Goal: Information Seeking & Learning: Learn about a topic

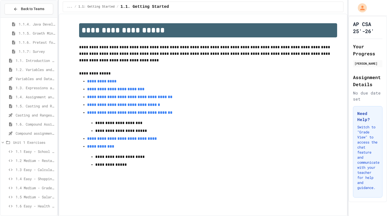
scroll to position [65, 0]
click at [38, 115] on span "1.6. Compound Assignment Operators" at bounding box center [36, 114] width 40 height 5
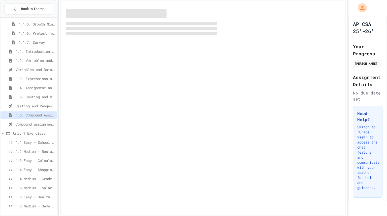
scroll to position [61, 0]
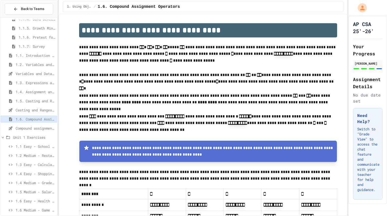
click at [17, 128] on span "Compound assignment operators - Quiz" at bounding box center [36, 127] width 40 height 5
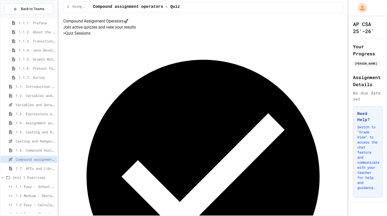
scroll to position [30, 0]
click at [23, 120] on span "1.4. Assignment and Input" at bounding box center [36, 122] width 40 height 5
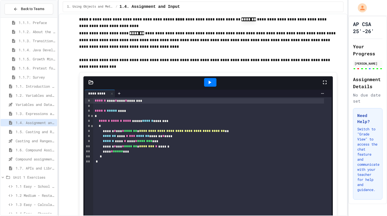
scroll to position [1549, 0]
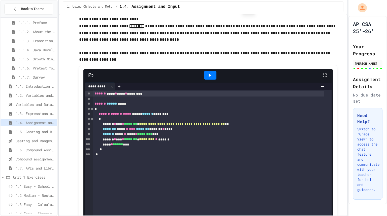
drag, startPoint x: 156, startPoint y: 131, endPoint x: 186, endPoint y: 64, distance: 74.3
click at [186, 43] on p "**********" at bounding box center [208, 33] width 258 height 20
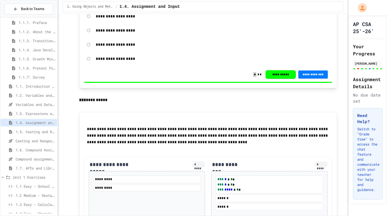
click at [187, 82] on div "**********" at bounding box center [208, 74] width 248 height 15
click at [145, 110] on p at bounding box center [208, 106] width 258 height 7
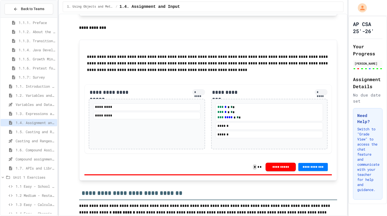
scroll to position [685, 0]
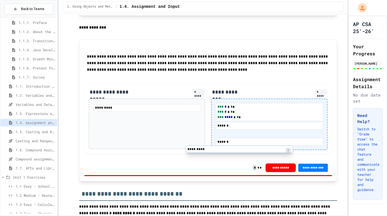
drag, startPoint x: 177, startPoint y: 120, endPoint x: 275, endPoint y: 148, distance: 101.4
click at [275, 148] on div "**********" at bounding box center [208, 119] width 248 height 70
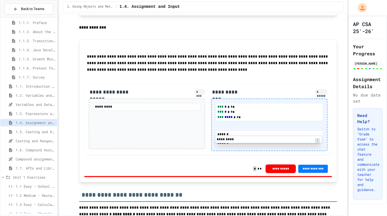
drag, startPoint x: 264, startPoint y: 148, endPoint x: 265, endPoint y: 138, distance: 10.6
click at [265, 138] on div "*** * * * * *** * * * * *** **** * * * ****** ********* ******" at bounding box center [269, 124] width 107 height 43
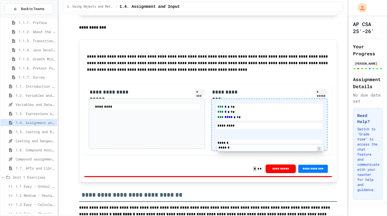
drag, startPoint x: 244, startPoint y: 159, endPoint x: 247, endPoint y: 148, distance: 11.0
click at [247, 146] on div "*** * * * * *** * * * * *** **** * * * ********* ****** ******" at bounding box center [269, 124] width 107 height 43
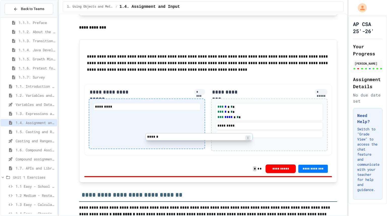
drag, startPoint x: 224, startPoint y: 157, endPoint x: 132, endPoint y: 128, distance: 96.0
click at [132, 128] on div "**********" at bounding box center [208, 119] width 248 height 71
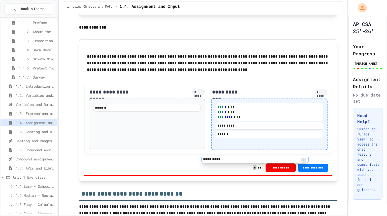
drag, startPoint x: 131, startPoint y: 122, endPoint x: 244, endPoint y: 160, distance: 119.6
click at [244, 154] on div "**********" at bounding box center [208, 119] width 248 height 70
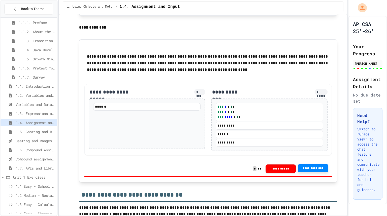
click at [306, 172] on button "**********" at bounding box center [313, 168] width 30 height 8
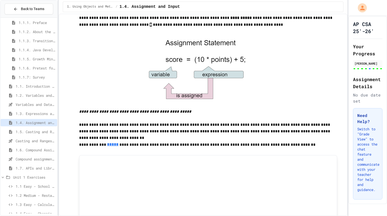
scroll to position [49, 0]
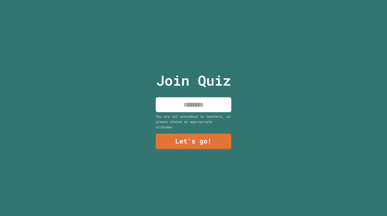
click at [183, 105] on input at bounding box center [194, 104] width 76 height 15
type input "******"
click at [182, 138] on link "Let's go!" at bounding box center [193, 140] width 73 height 17
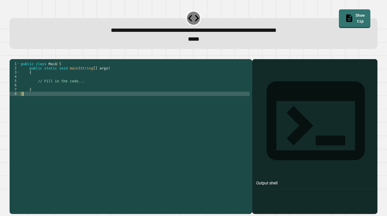
drag, startPoint x: 182, startPoint y: 138, endPoint x: 137, endPoint y: 123, distance: 47.7
click at [137, 123] on div "public class Main { public static void main ( String [ ] args ) { // Fill in th…" at bounding box center [135, 130] width 230 height 137
click at [80, 89] on div "public class Main { public static void main ( String [ ] args ) { // Fill in th…" at bounding box center [135, 130] width 230 height 137
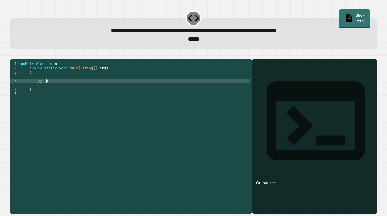
type textarea "*"
click at [36, 88] on div "public class Main { public static void main ( String [ ] args ) { remainder } }" at bounding box center [135, 130] width 230 height 137
click at [71, 88] on div "public class Main { public static void main ( String [ ] args ) { int remainder…" at bounding box center [135, 130] width 230 height 137
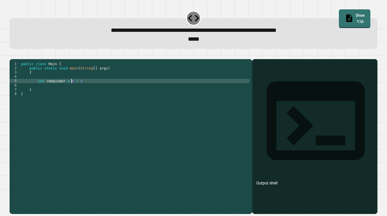
scroll to position [0, 4]
type textarea "**********"
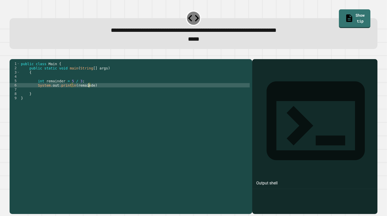
scroll to position [0, 5]
click at [74, 87] on div "public class Main { public static void main ( String [ ] args ) { int remainder…" at bounding box center [135, 130] width 230 height 137
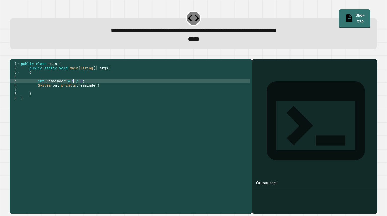
scroll to position [0, 4]
click at [94, 93] on div "public class Main { public static void main ( String [ ] args ) { int remainder…" at bounding box center [135, 130] width 230 height 137
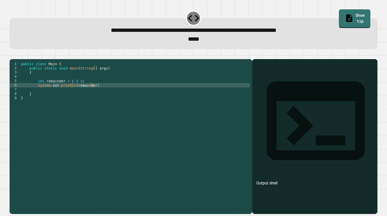
click at [12, 55] on icon "button" at bounding box center [12, 55] width 0 height 0
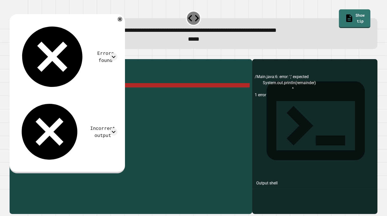
click at [96, 92] on div "public class Main { public static void main ( String [ ] args ) { int remainder…" at bounding box center [135, 130] width 230 height 137
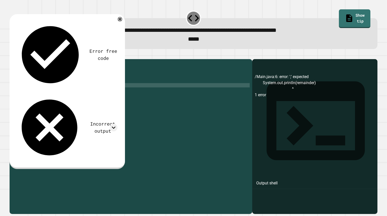
type textarea "**********"
click at [12, 55] on icon "button" at bounding box center [12, 55] width 0 height 0
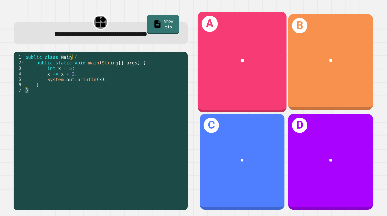
click at [231, 50] on div "**" at bounding box center [242, 60] width 89 height 27
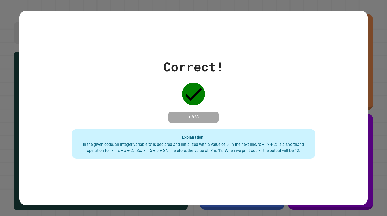
click at [168, 100] on div "Correct! + 838 Explanation: In the given code, an integer variable 'x' is decla…" at bounding box center [193, 107] width 348 height 101
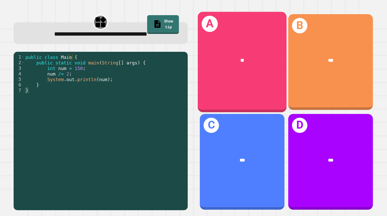
click at [259, 87] on div "A **" at bounding box center [242, 62] width 89 height 100
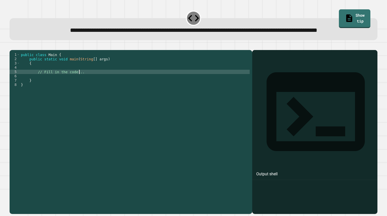
click at [92, 88] on div "public class Main { public static void main ( String [ ] args ) { // Fill in th…" at bounding box center [135, 120] width 230 height 137
type textarea "*"
type textarea "*****"
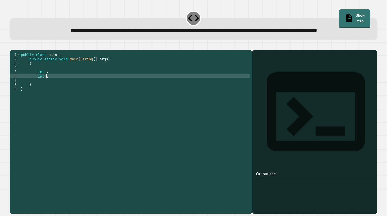
click at [91, 85] on div "public class Main { public static void main ( String [ ] args ) { int x int y }…" at bounding box center [135, 120] width 230 height 137
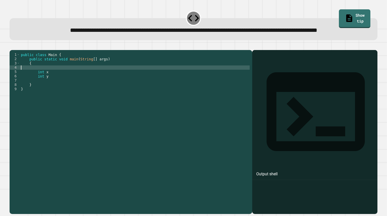
scroll to position [0, 0]
click at [88, 88] on div "public class Main { public static void main ( String [ ] args ) { int x int y }…" at bounding box center [135, 120] width 230 height 137
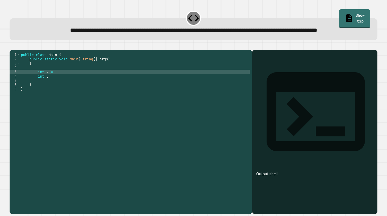
scroll to position [0, 2]
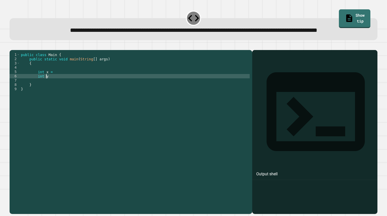
click at [80, 94] on div "public class Main { public static void main ( String [ ] args ) { int x = int y…" at bounding box center [135, 120] width 230 height 137
click at [79, 89] on div "public class Main { public static void main ( String [ ] args ) { int x = int y…" at bounding box center [135, 120] width 230 height 137
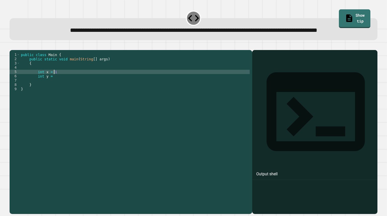
scroll to position [0, 2]
click at [75, 94] on div "public class Main { public static void main ( String [ ] args ) { int x = 15 in…" at bounding box center [135, 120] width 230 height 137
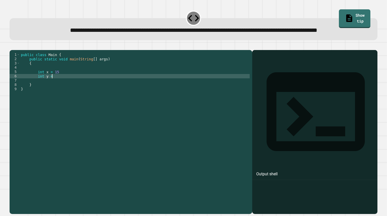
scroll to position [0, 2]
click at [70, 90] on div "public class Main { public static void main ( String [ ] args ) { int x = 15 in…" at bounding box center [135, 120] width 230 height 137
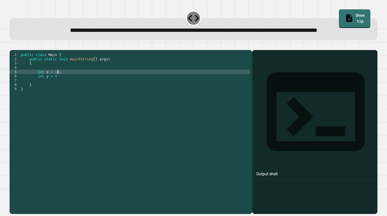
type textarea "**********"
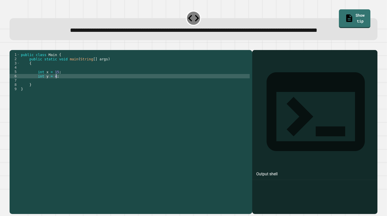
click at [65, 94] on div "public class Main { public static void main ( String [ ] args ) { int x = 15 ; …" at bounding box center [135, 120] width 230 height 137
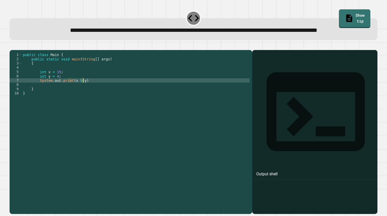
scroll to position [0, 4]
type textarea "**********"
click at [12, 46] on icon "button" at bounding box center [12, 46] width 0 height 0
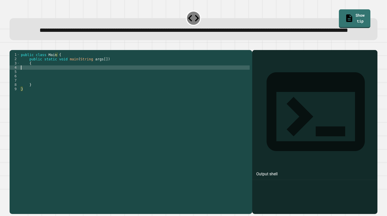
click at [69, 86] on div "public class Main { public static void main ( String args [ ]) { } }" at bounding box center [135, 120] width 230 height 137
type textarea "*****"
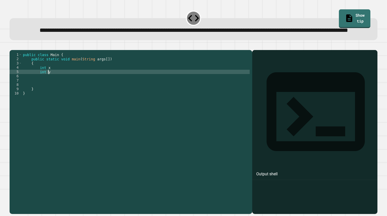
click at [53, 85] on div "public class Main { public static void main ( String args [ ]) { int x int y } }" at bounding box center [136, 120] width 228 height 137
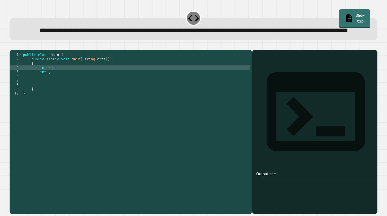
scroll to position [0, 2]
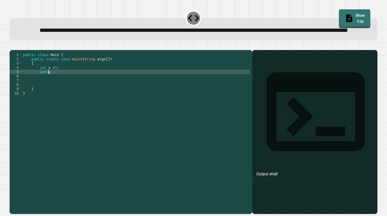
click at [54, 90] on div "public class Main { public static void main ( String args [ ]) { int x 47 ; int…" at bounding box center [136, 120] width 228 height 137
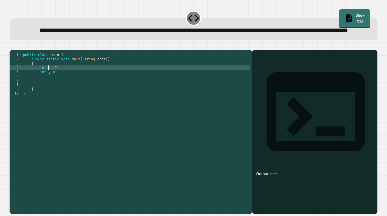
click at [49, 84] on div "public class Main { public static void main ( String args [ ]) { int x 47 ; int…" at bounding box center [136, 120] width 228 height 137
click at [58, 89] on div "public class Main { public static void main ( String args [ ]) { int x = 47 ; i…" at bounding box center [136, 120] width 228 height 137
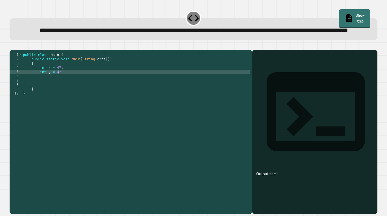
type textarea "**********"
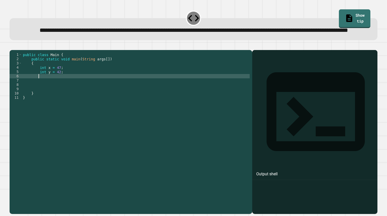
type textarea "*"
click at [92, 91] on div "public class Main { public static void main ( String args [ ]) { int x = 47 ; i…" at bounding box center [136, 120] width 228 height 137
click at [17, 51] on icon "button" at bounding box center [15, 49] width 3 height 4
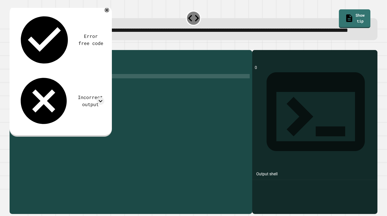
click at [76, 93] on div "public class Main { public static void main ( String args [ ]) { int x = 47 ; i…" at bounding box center [136, 120] width 228 height 137
click at [42, 84] on div "public class Main { public static void main ( String args [ ]) { int x = 47 ; i…" at bounding box center [136, 120] width 228 height 137
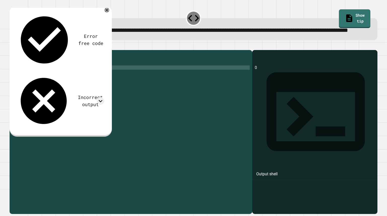
scroll to position [0, 2]
click at [44, 90] on div "public class Main { public static void main ( String args [ ]) { double x = 47 …" at bounding box center [136, 120] width 228 height 137
type textarea "**********"
click at [66, 88] on div "public class Main { public static void main ( String args [ ]) { double x = 47 …" at bounding box center [136, 120] width 228 height 137
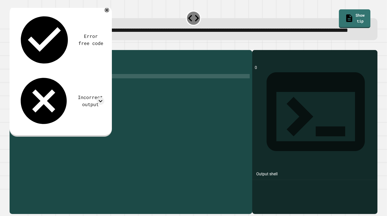
scroll to position [0, 2]
click at [64, 93] on div "public class Main { public static void main ( String args [ ]) { double x = 47 …" at bounding box center [136, 120] width 228 height 137
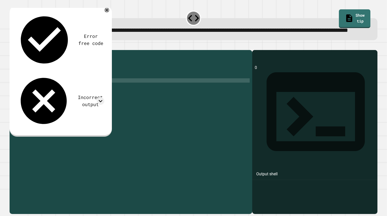
click at [89, 97] on div "public class Main { public static void main ( String args [ ]) { double x = 47 …" at bounding box center [136, 120] width 228 height 137
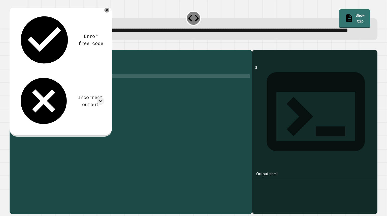
click at [75, 93] on div "public class Main { public static void main ( String args [ ]) { double x = 47 …" at bounding box center [136, 120] width 228 height 137
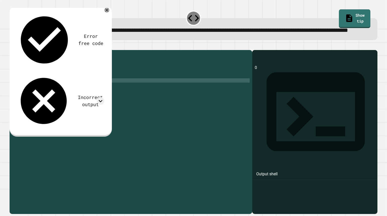
click at [81, 97] on div "public class Main { public static void main ( String args [ ]) { double x = 47 …" at bounding box center [136, 120] width 228 height 137
click at [12, 46] on icon "button" at bounding box center [12, 46] width 0 height 0
click at [105, 13] on icon at bounding box center [107, 10] width 6 height 6
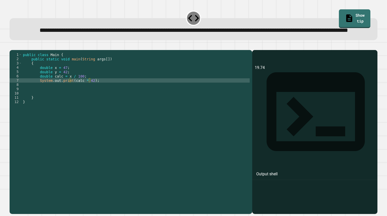
click at [12, 46] on icon "button" at bounding box center [12, 46] width 0 height 0
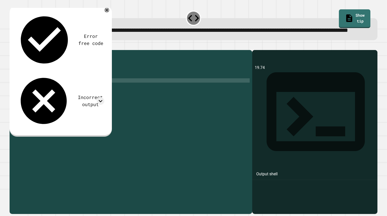
click at [89, 97] on div "public class Main { public static void main ( String args [ ]) { double x = 47 …" at bounding box center [136, 120] width 228 height 137
click at [80, 93] on div "public class Main { public static void main ( String args [ ]) { double x = 47 …" at bounding box center [136, 120] width 228 height 137
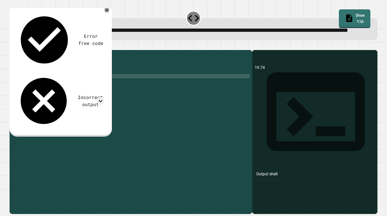
scroll to position [0, 5]
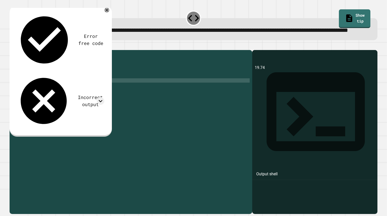
click at [89, 99] on div "public class Main { public static void main ( String args [ ]) { double x = 47 …" at bounding box center [136, 120] width 228 height 137
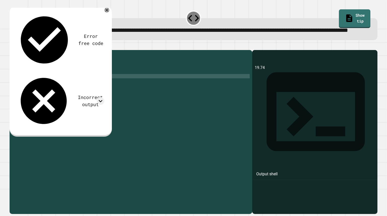
click at [65, 91] on div "public class Main { public static void main ( String args [ ]) { double x = 47 …" at bounding box center [136, 120] width 228 height 137
click at [91, 93] on div "public class Main { public static void main ( String args [ ]) { double x = 47 …" at bounding box center [136, 120] width 228 height 137
click at [66, 93] on div "public class Main { public static void main ( String args [ ]) { double x = 47 …" at bounding box center [136, 120] width 228 height 137
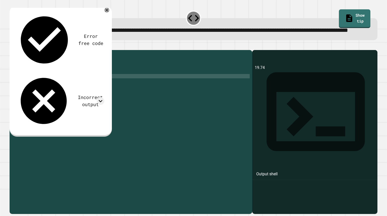
scroll to position [0, 3]
click at [94, 94] on div "public class Main { public static void main ( String args [ ]) { double x = 47 …" at bounding box center [136, 120] width 228 height 137
click at [67, 92] on div "public class Main { public static void main ( String args [ ]) { double x = 47 …" at bounding box center [136, 120] width 228 height 137
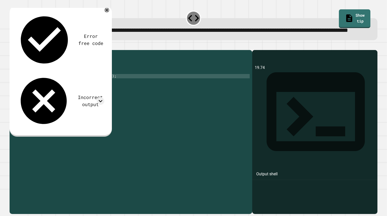
click at [15, 50] on div at bounding box center [194, 47] width 368 height 6
click at [72, 97] on div "public class Main { public static void main ( String args [ ]) { double x = 47 …" at bounding box center [136, 120] width 228 height 137
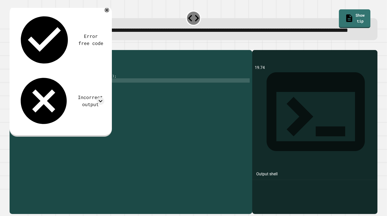
type textarea "**********"
click at [12, 46] on icon "button" at bounding box center [12, 46] width 0 height 0
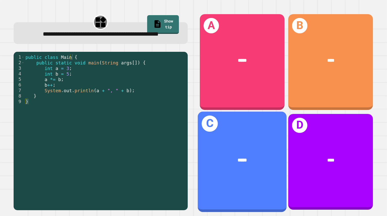
click at [206, 133] on div "C *****" at bounding box center [242, 161] width 89 height 100
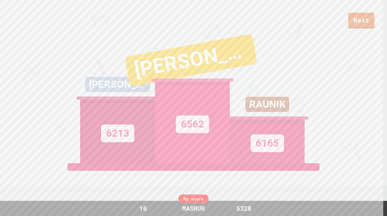
drag, startPoint x: 206, startPoint y: 133, endPoint x: 215, endPoint y: 109, distance: 25.9
click at [215, 109] on div "6562" at bounding box center [192, 121] width 75 height 81
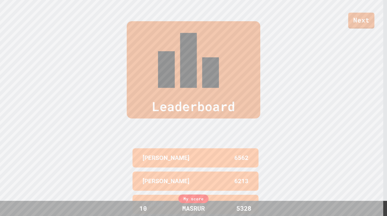
scroll to position [218, 0]
